Goal: Task Accomplishment & Management: Complete application form

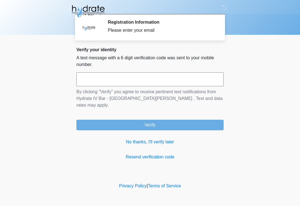
click at [173, 77] on input "text" at bounding box center [149, 79] width 147 height 14
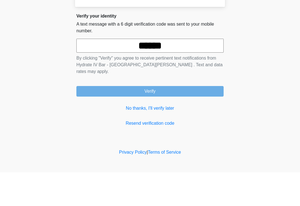
type input "******"
click at [176, 119] on button "Verify" at bounding box center [149, 124] width 147 height 11
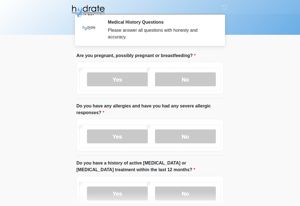
click at [185, 79] on label "No" at bounding box center [185, 79] width 61 height 14
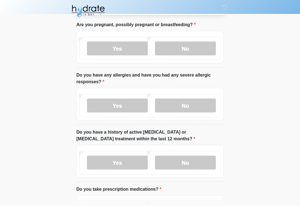
scroll to position [31, 0]
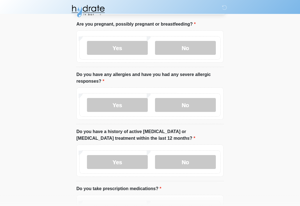
click at [118, 104] on label "Yes" at bounding box center [117, 105] width 61 height 14
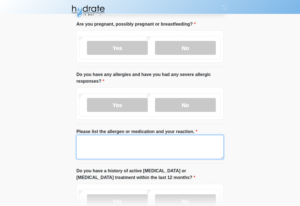
click at [162, 145] on textarea "Please list the allergen or medication and your reaction." at bounding box center [149, 147] width 147 height 24
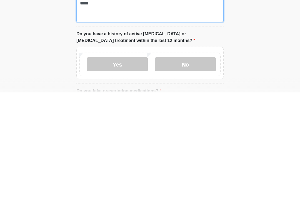
scroll to position [62, 0]
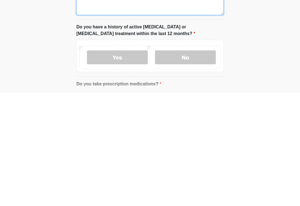
type textarea "*****"
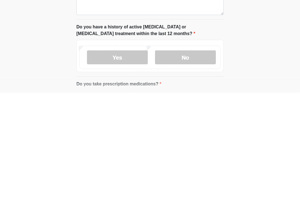
click at [187, 163] on label "No" at bounding box center [185, 170] width 61 height 14
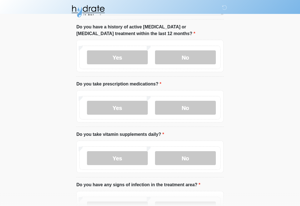
click at [199, 108] on label "No" at bounding box center [185, 108] width 61 height 14
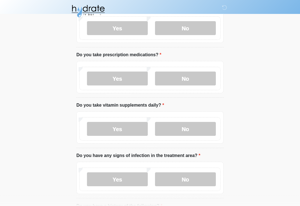
scroll to position [204, 0]
click at [124, 76] on label "Yes" at bounding box center [117, 78] width 61 height 14
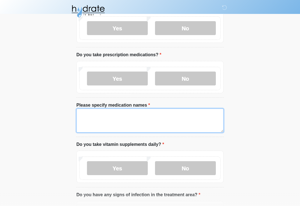
click at [167, 119] on textarea "Please specify medication names" at bounding box center [149, 120] width 147 height 24
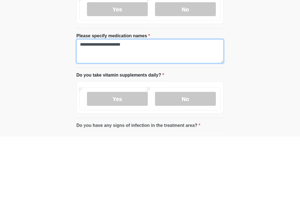
type textarea "**********"
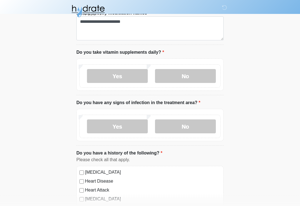
scroll to position [297, 0]
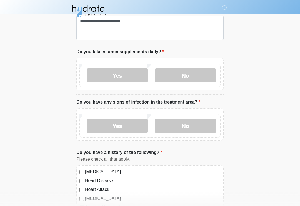
click at [128, 76] on label "Yes" at bounding box center [117, 75] width 61 height 14
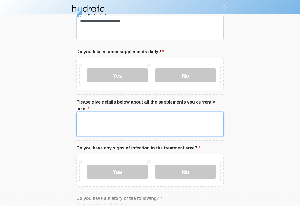
click at [174, 126] on textarea "Please give details below about all the supplements you currently take." at bounding box center [149, 124] width 147 height 24
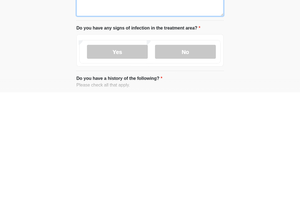
scroll to position [303, 0]
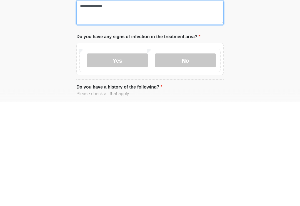
type textarea "**********"
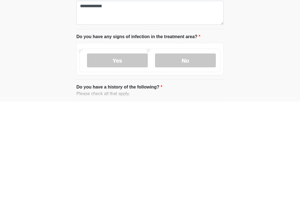
click at [199, 158] on label "No" at bounding box center [185, 165] width 61 height 14
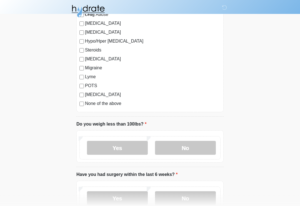
scroll to position [695, 0]
click at [198, 145] on label "No" at bounding box center [185, 147] width 61 height 14
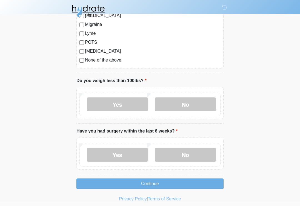
scroll to position [739, 0]
click at [194, 151] on label "No" at bounding box center [185, 154] width 61 height 14
click at [186, 182] on button "Continue" at bounding box center [149, 183] width 147 height 11
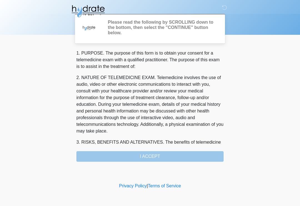
scroll to position [0, 0]
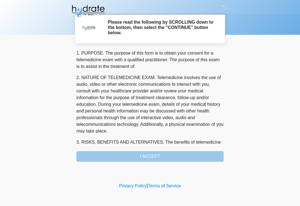
click at [180, 154] on div "1. PURPOSE. The purpose of this form is to obtain your consent for a telemedici…" at bounding box center [149, 106] width 147 height 112
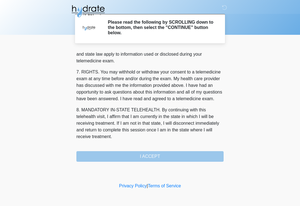
click at [164, 156] on div "1. PURPOSE. The purpose of this form is to obtain your consent for a telemedici…" at bounding box center [149, 106] width 147 height 112
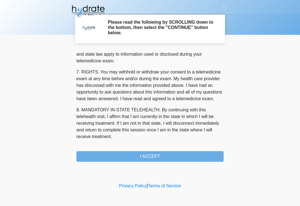
click at [159, 156] on button "I ACCEPT" at bounding box center [149, 156] width 147 height 11
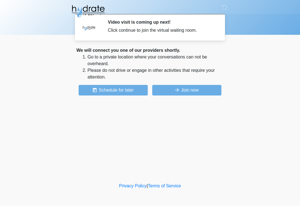
click at [197, 91] on button "Join now" at bounding box center [186, 90] width 69 height 11
